Goal: Information Seeking & Learning: Learn about a topic

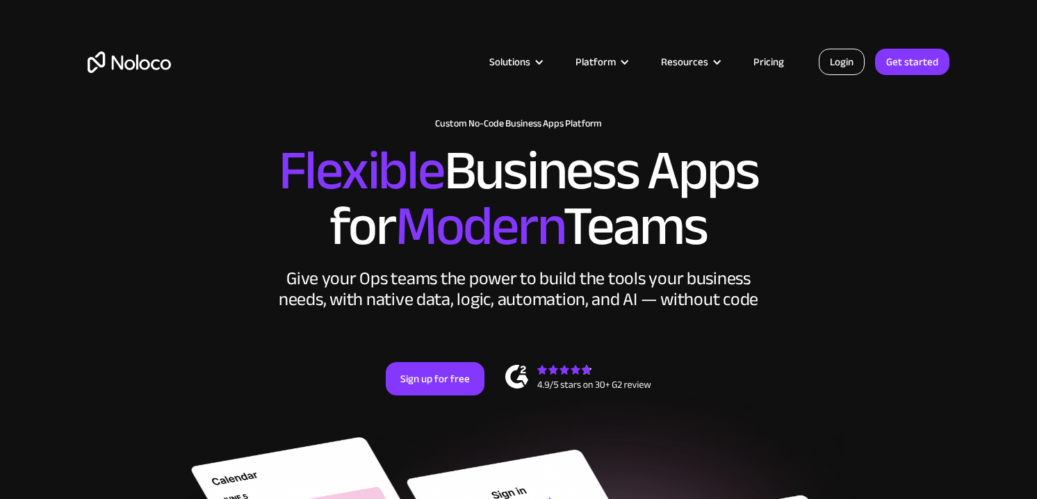
click at [846, 63] on link "Login" at bounding box center [842, 62] width 46 height 26
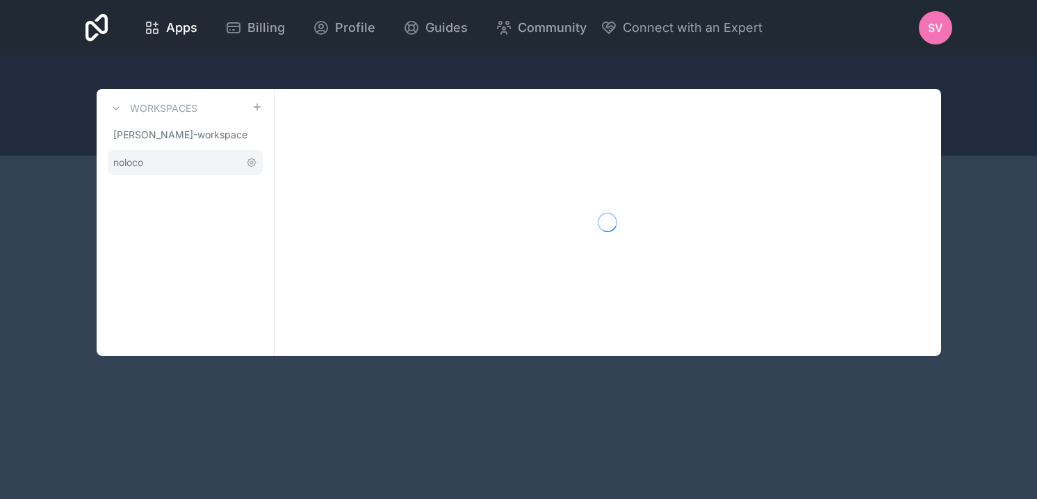
click at [136, 165] on span "noloco" at bounding box center [128, 163] width 30 height 14
click at [153, 162] on link "noloco" at bounding box center [185, 162] width 155 height 25
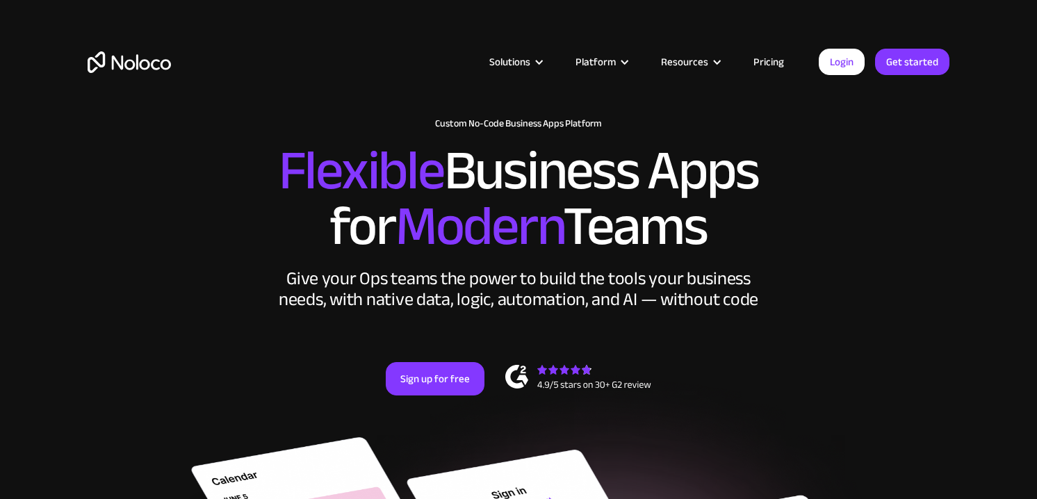
click at [772, 64] on link "Pricing" at bounding box center [768, 62] width 65 height 18
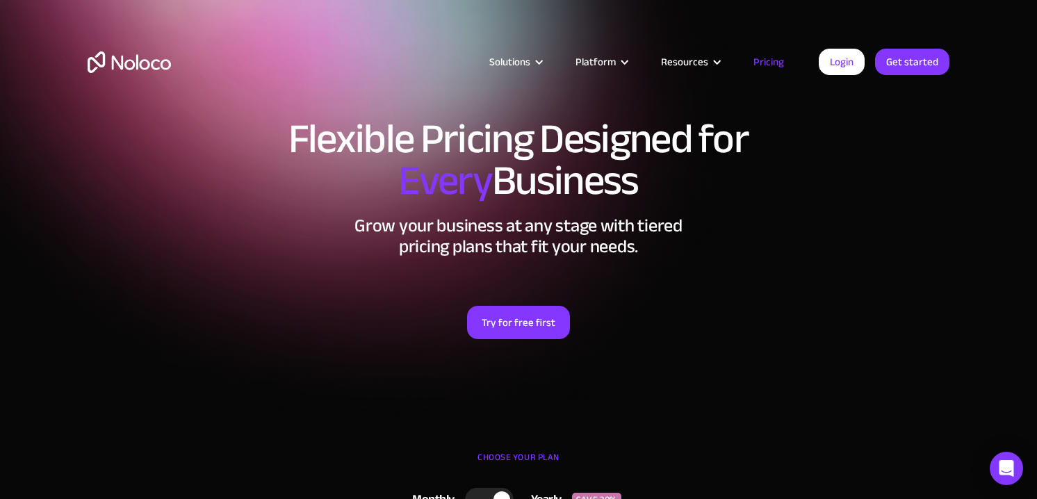
click at [768, 64] on link "Pricing" at bounding box center [768, 62] width 65 height 18
click at [769, 65] on link "Pricing" at bounding box center [768, 62] width 65 height 18
click at [770, 58] on link "Pricing" at bounding box center [768, 62] width 65 height 18
click at [851, 176] on h1 "Flexible Pricing Designed for Every Business" at bounding box center [519, 159] width 862 height 83
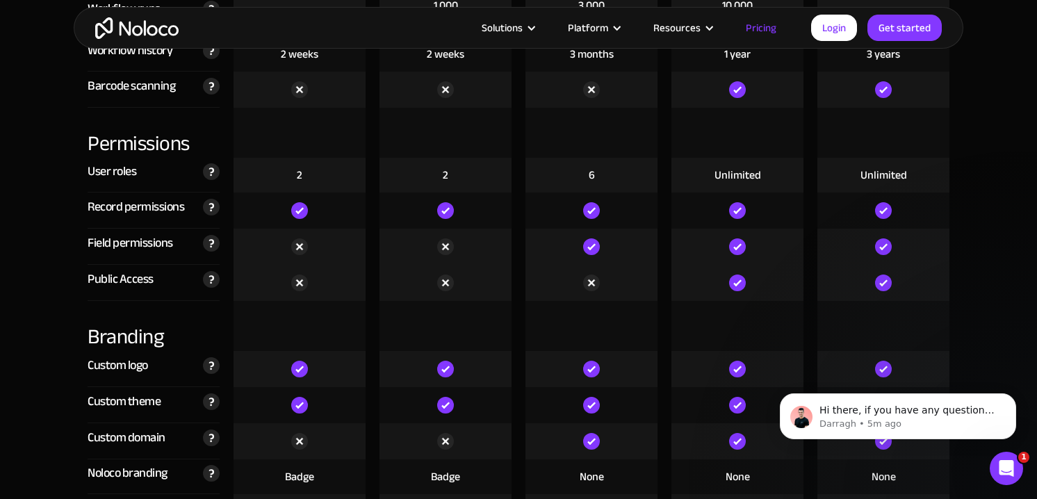
scroll to position [3087, 0]
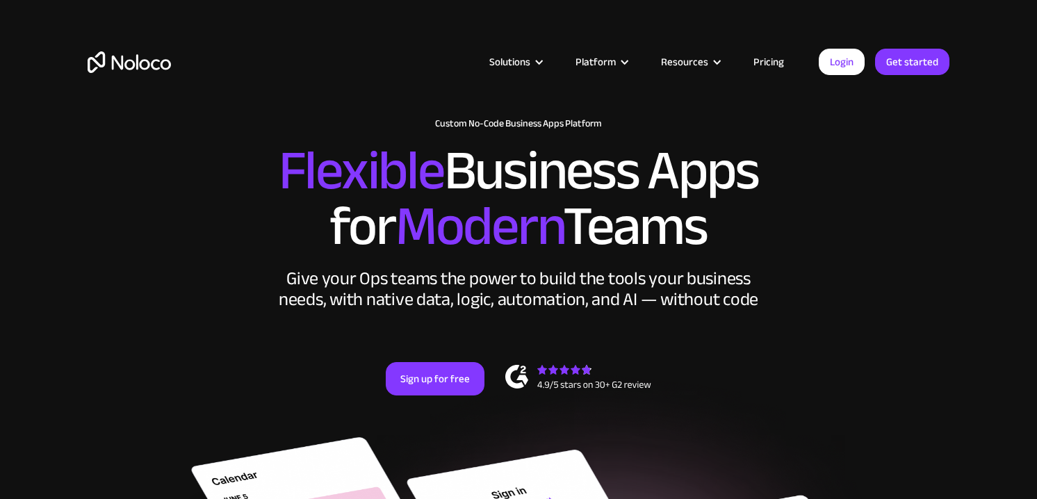
click at [771, 58] on link "Pricing" at bounding box center [768, 62] width 65 height 18
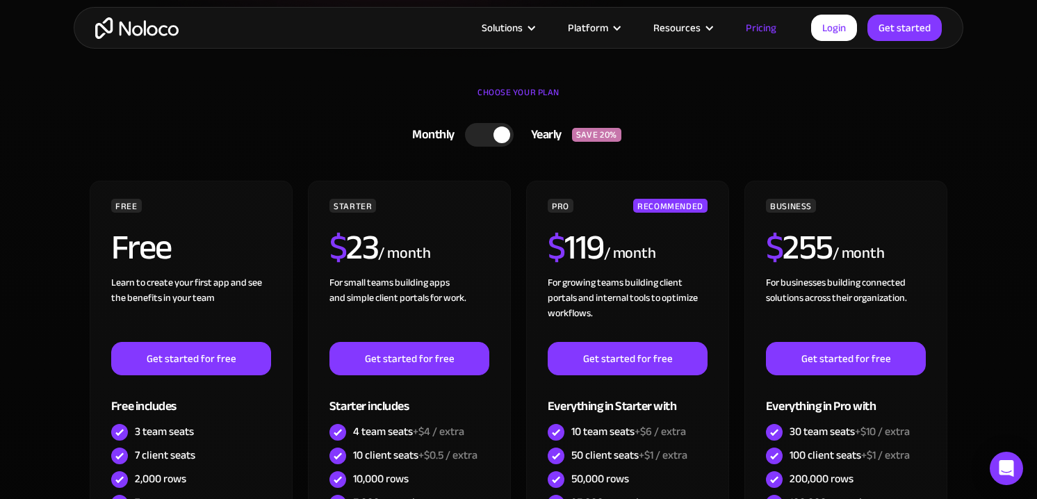
scroll to position [366, 0]
